Goal: Task Accomplishment & Management: Manage account settings

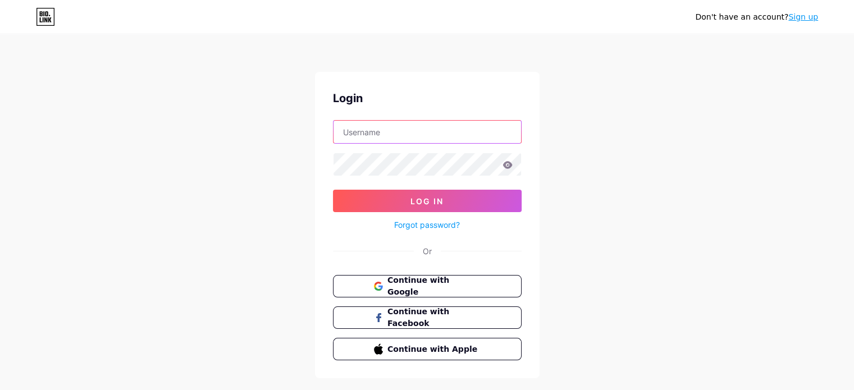
click at [415, 121] on input "text" at bounding box center [426, 132] width 187 height 22
type input "[PERSON_NAME][EMAIL_ADDRESS][DOMAIN_NAME]"
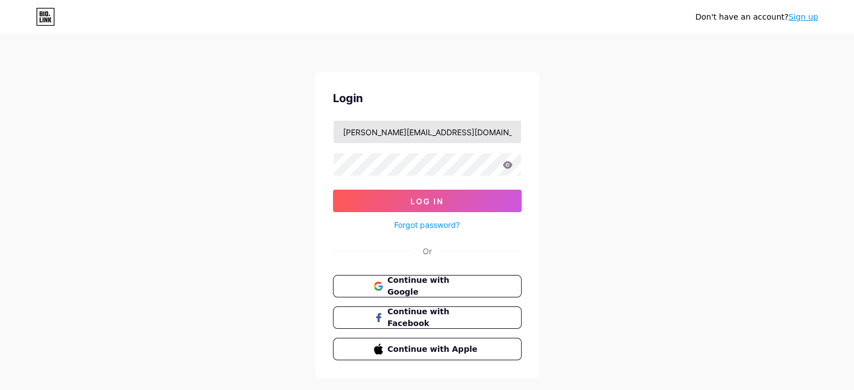
click at [333, 190] on button "Log In" at bounding box center [427, 201] width 189 height 22
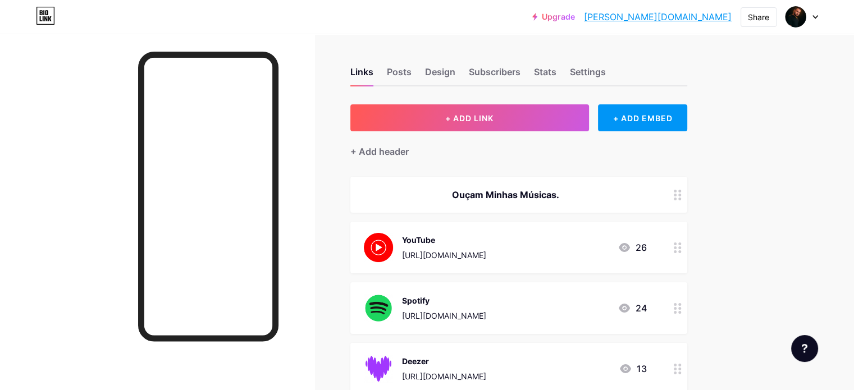
click at [486, 246] on div "YouTube [URL][DOMAIN_NAME]" at bounding box center [444, 247] width 84 height 29
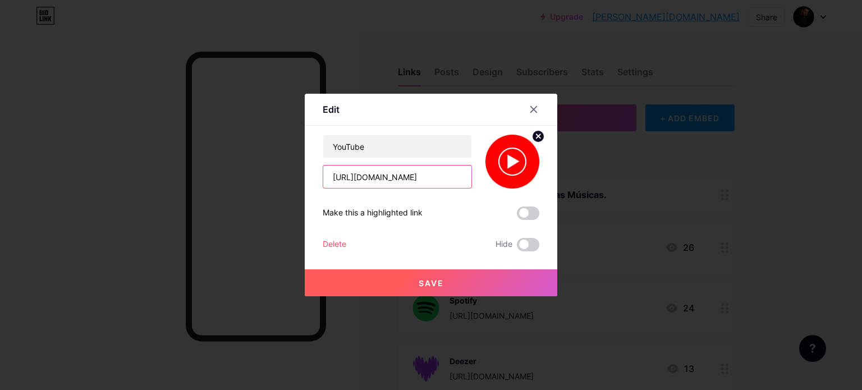
click at [436, 181] on input "[URL][DOMAIN_NAME]" at bounding box center [397, 177] width 148 height 22
click at [390, 236] on div "YouTube Make this a highlighted link Delete Hide Save" at bounding box center [431, 193] width 217 height 117
click at [373, 177] on input "text" at bounding box center [397, 177] width 148 height 22
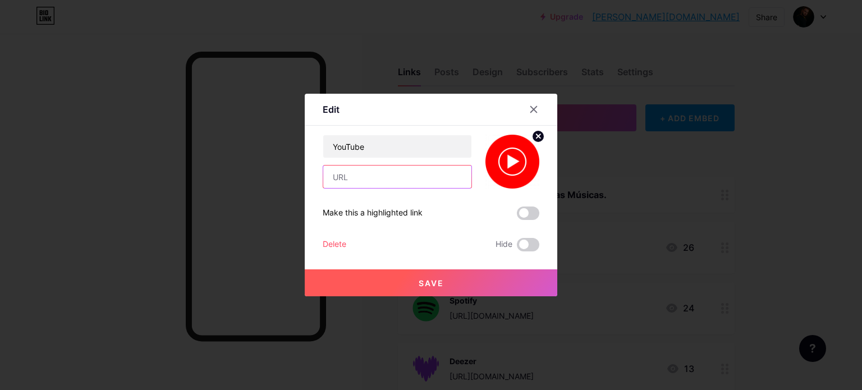
paste input "[URL][DOMAIN_NAME]"
click at [418, 178] on input "[URL][DOMAIN_NAME]" at bounding box center [397, 177] width 148 height 22
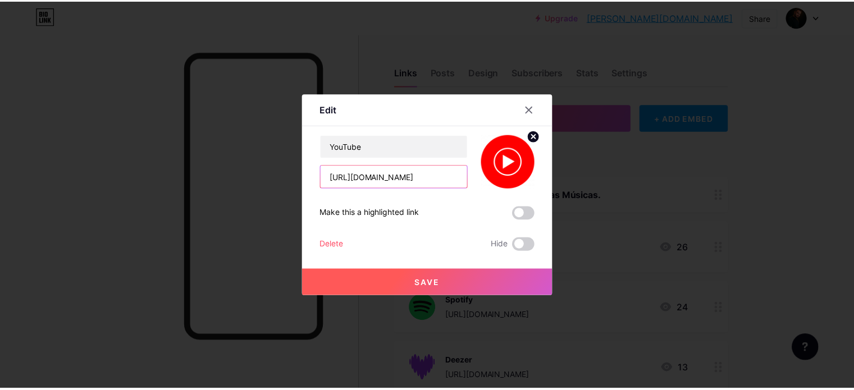
scroll to position [0, 0]
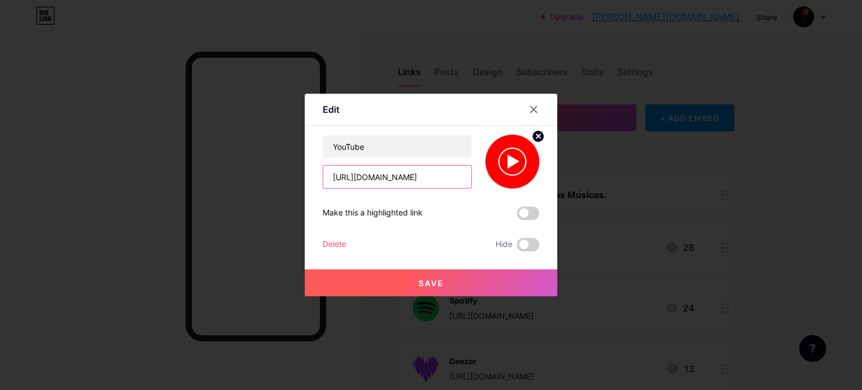
drag, startPoint x: 425, startPoint y: 179, endPoint x: 157, endPoint y: 170, distance: 267.9
click at [157, 170] on div "Edit Content YouTube Play YouTube video without leaving your page. ADD Vimeo Pl…" at bounding box center [431, 195] width 862 height 390
type input "[URL][DOMAIN_NAME]"
click at [374, 209] on div "Make this a highlighted link" at bounding box center [373, 213] width 100 height 13
click at [417, 282] on button "Save" at bounding box center [431, 282] width 253 height 27
